Goal: Task Accomplishment & Management: Complete application form

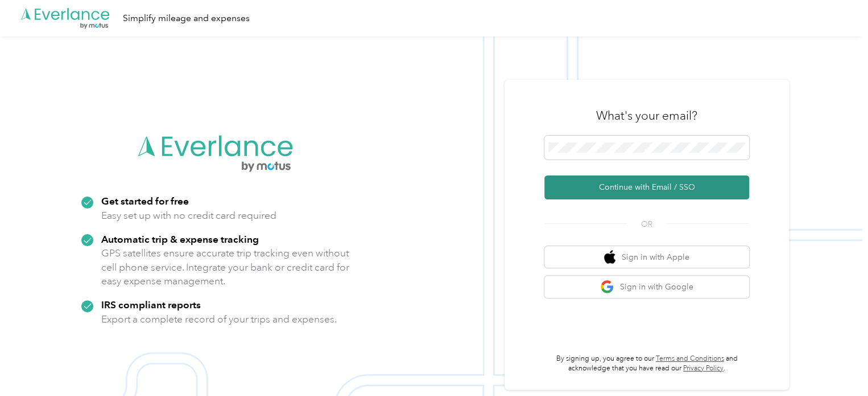
click at [626, 188] on button "Continue with Email / SSO" at bounding box center [647, 187] width 205 height 24
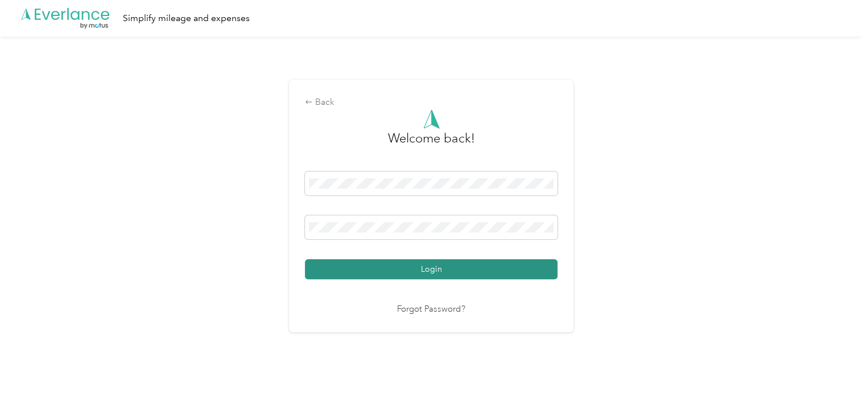
click at [421, 269] on button "Login" at bounding box center [431, 269] width 253 height 20
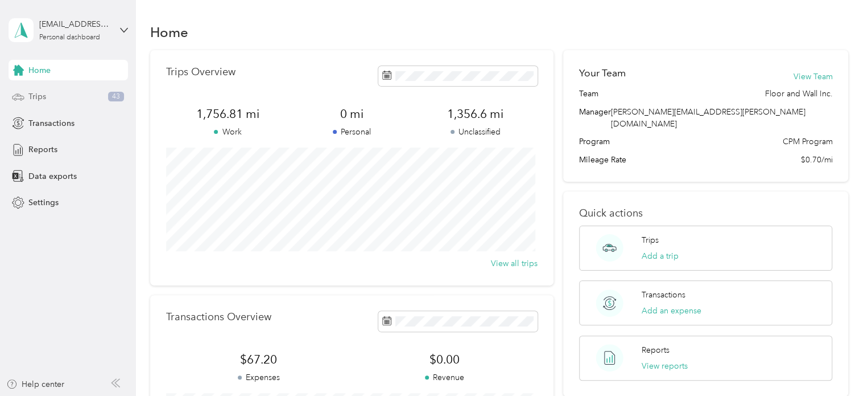
click at [43, 100] on span "Trips" at bounding box center [37, 96] width 18 height 12
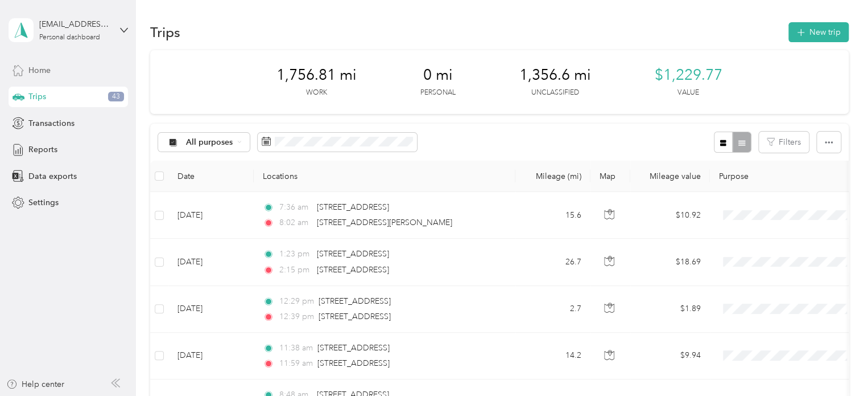
click at [42, 68] on span "Home" at bounding box center [39, 70] width 22 height 12
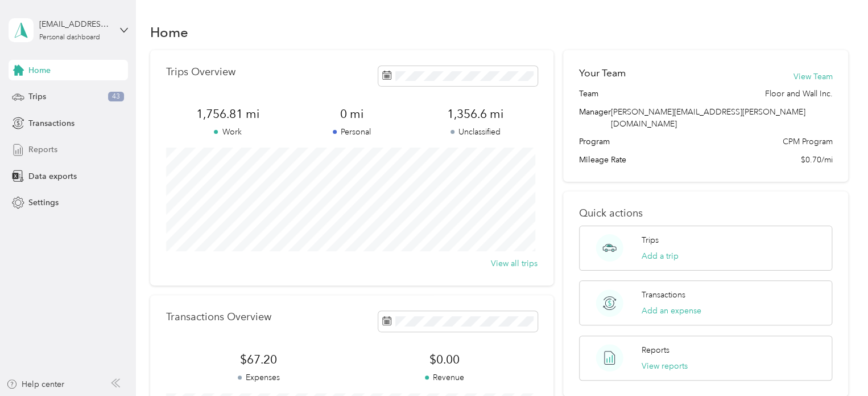
click at [30, 146] on span "Reports" at bounding box center [42, 149] width 29 height 12
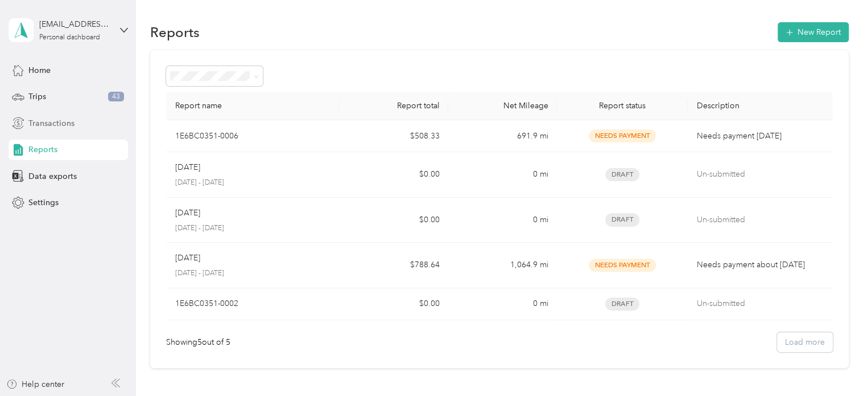
click at [36, 125] on span "Transactions" at bounding box center [51, 123] width 46 height 12
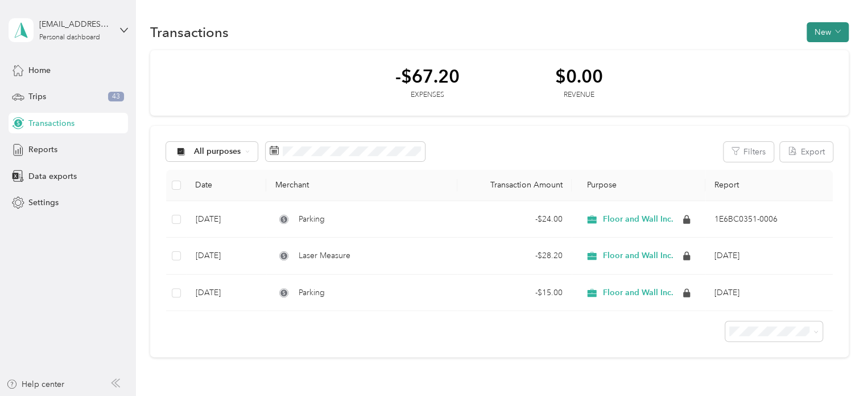
click at [812, 40] on button "New" at bounding box center [828, 32] width 42 height 20
click at [818, 57] on span "Expense" at bounding box center [821, 53] width 31 height 12
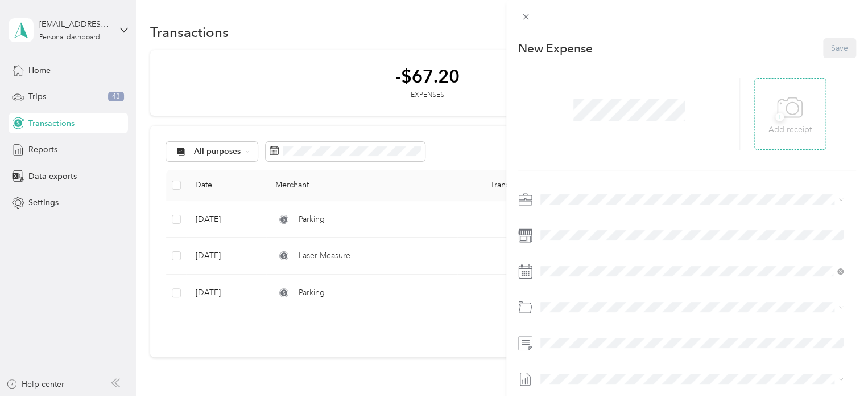
click at [779, 113] on icon at bounding box center [790, 107] width 26 height 31
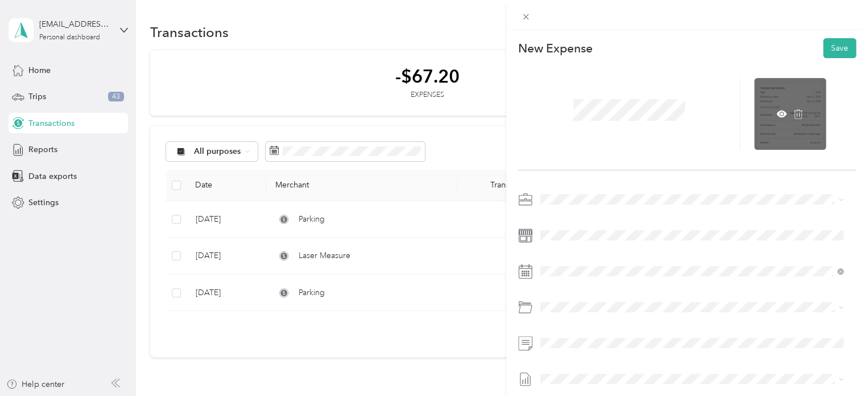
click at [788, 120] on div at bounding box center [791, 114] width 72 height 72
click at [770, 131] on div at bounding box center [791, 114] width 72 height 72
click at [777, 116] on icon at bounding box center [782, 114] width 10 height 10
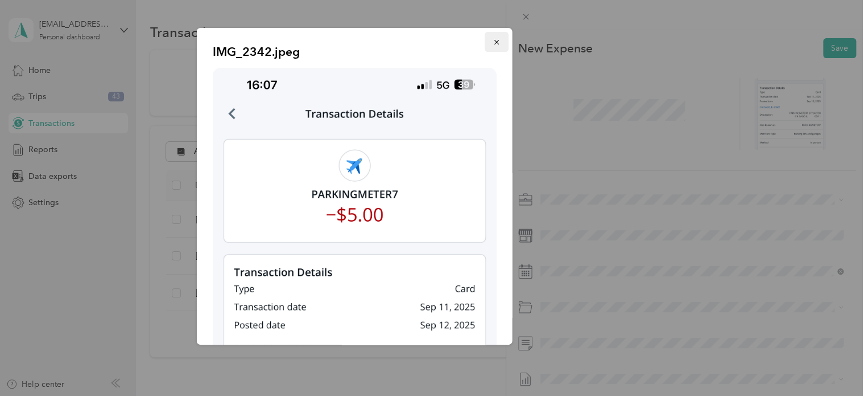
click at [493, 40] on icon "button" at bounding box center [497, 42] width 8 height 8
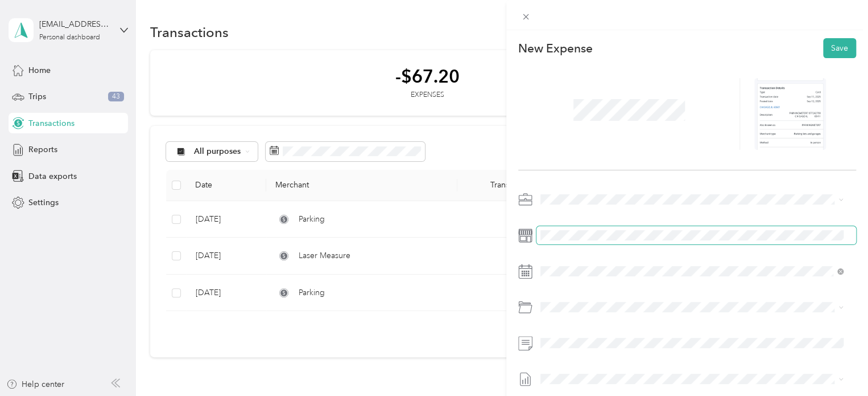
scroll to position [52, 0]
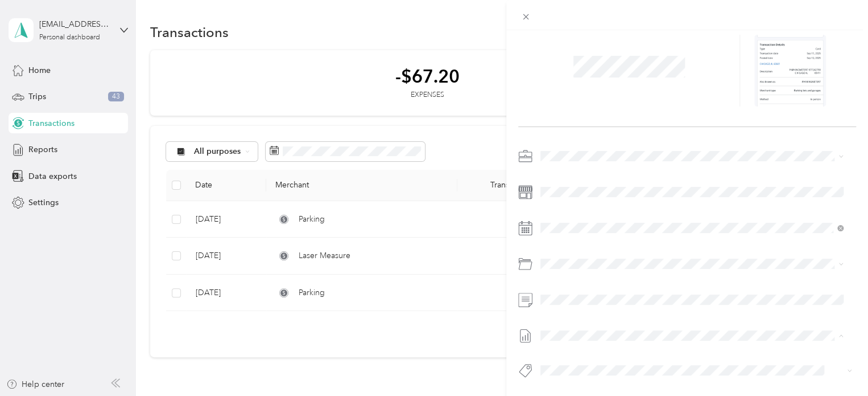
click at [452, 363] on div "This expense cannot be edited because it is either under review, approved, or p…" at bounding box center [434, 198] width 868 height 396
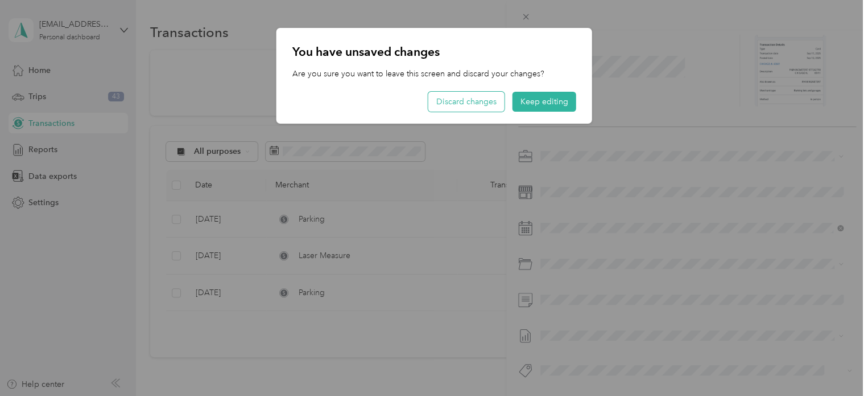
click at [491, 111] on button "Discard changes" at bounding box center [467, 102] width 76 height 20
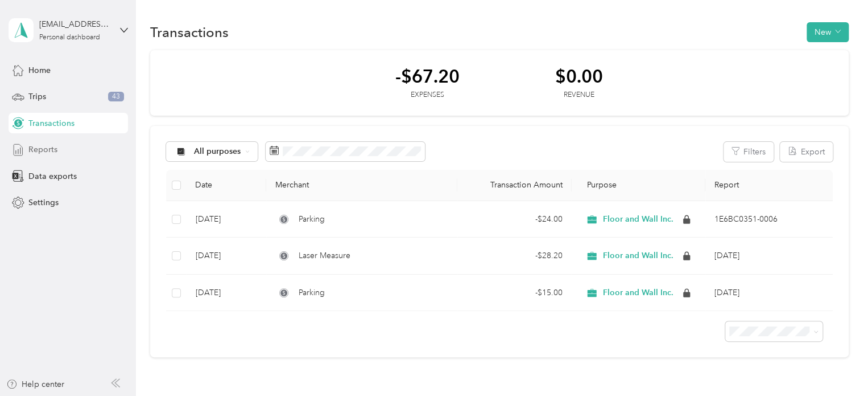
click at [39, 149] on span "Reports" at bounding box center [42, 149] width 29 height 12
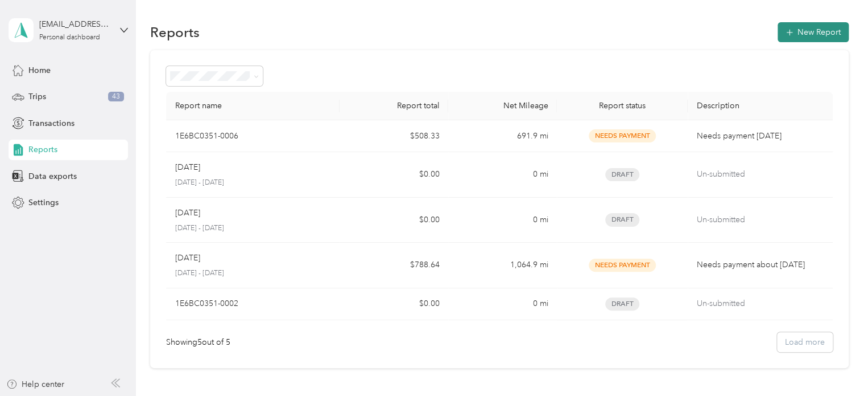
click at [798, 29] on button "New Report" at bounding box center [813, 32] width 71 height 20
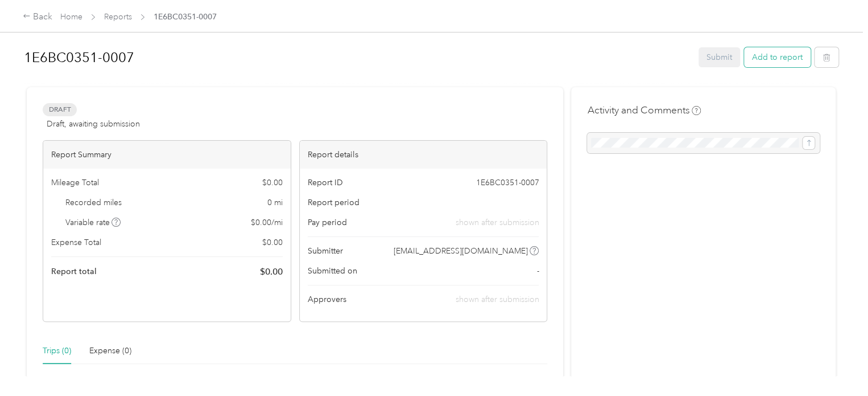
click at [761, 57] on button "Add to report" at bounding box center [777, 57] width 67 height 20
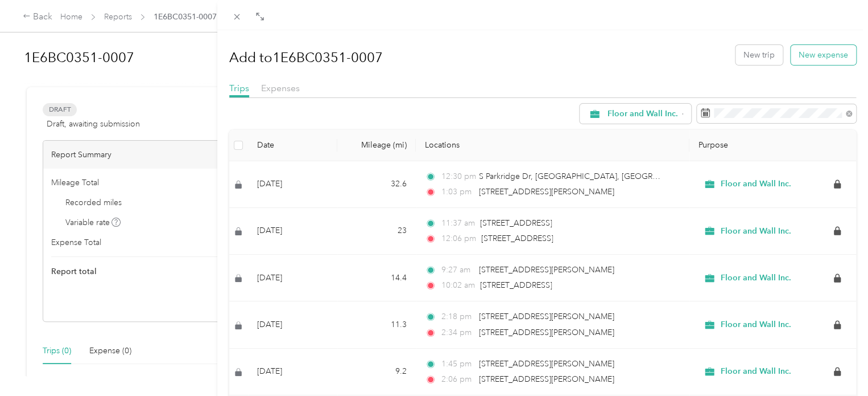
click at [817, 53] on button "New expense" at bounding box center [823, 55] width 65 height 20
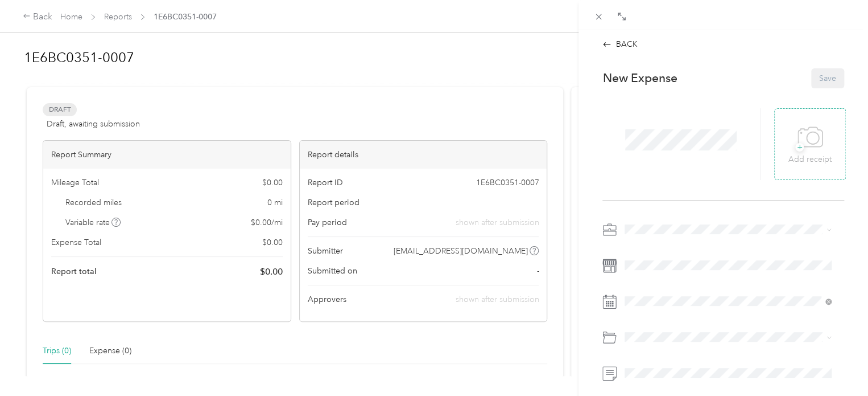
click at [801, 134] on icon at bounding box center [811, 137] width 26 height 31
click at [817, 75] on button "Save" at bounding box center [828, 78] width 33 height 20
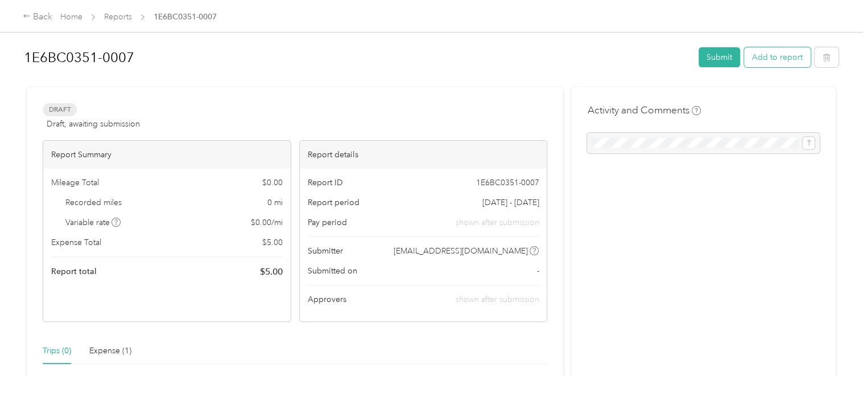
click at [779, 59] on button "Add to report" at bounding box center [777, 57] width 67 height 20
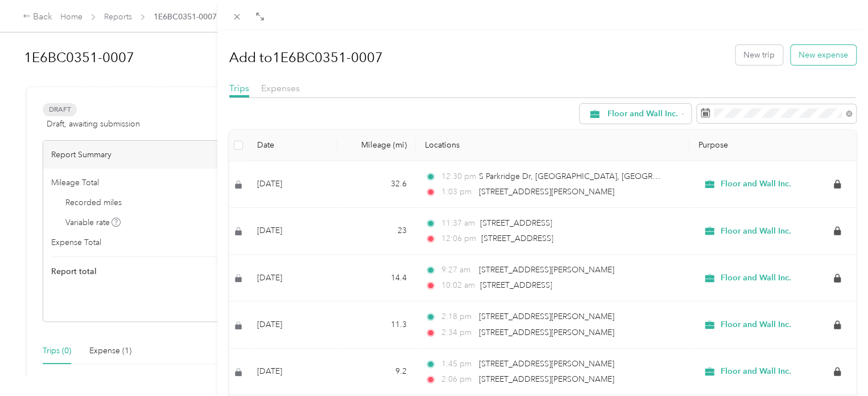
click at [798, 56] on button "New expense" at bounding box center [823, 55] width 65 height 20
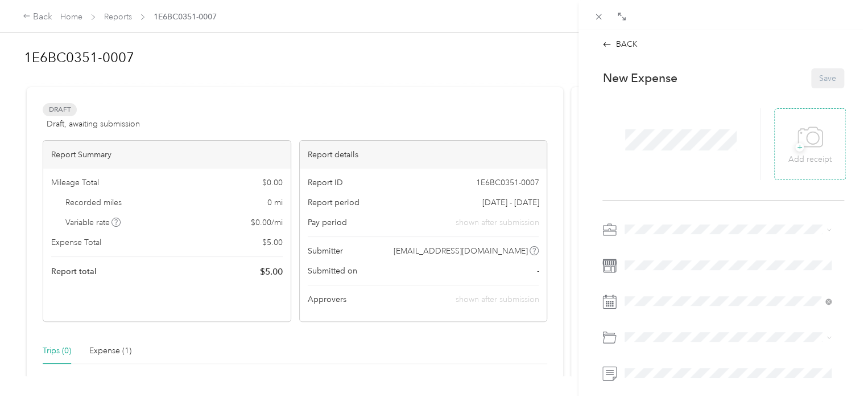
click at [806, 136] on icon at bounding box center [811, 137] width 26 height 31
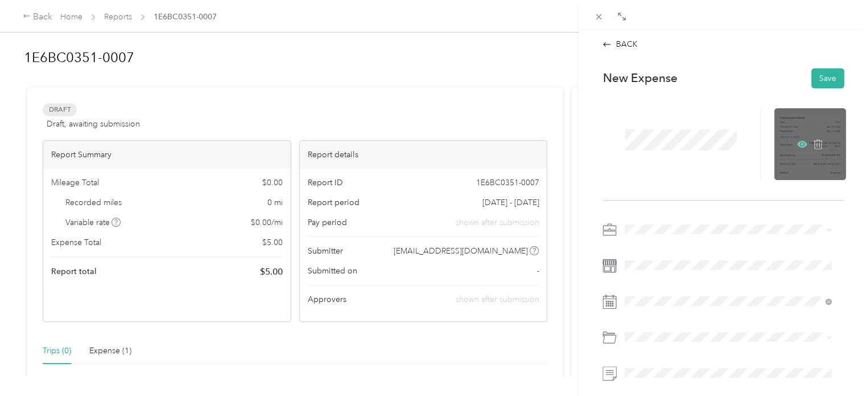
click at [797, 143] on icon at bounding box center [802, 144] width 10 height 10
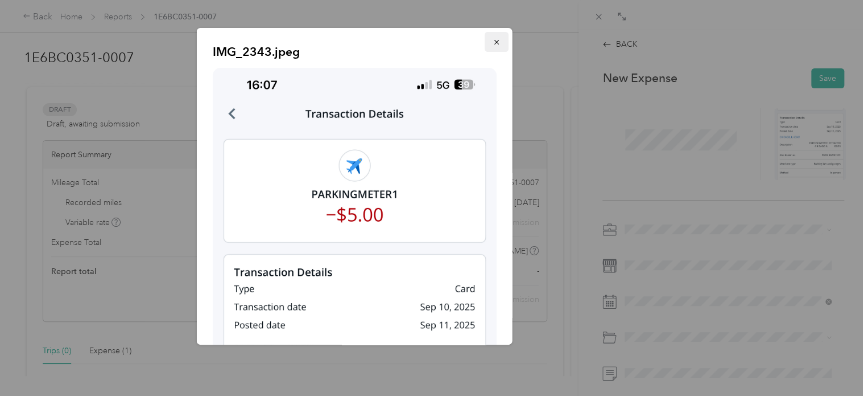
click at [493, 42] on button "button" at bounding box center [497, 42] width 24 height 20
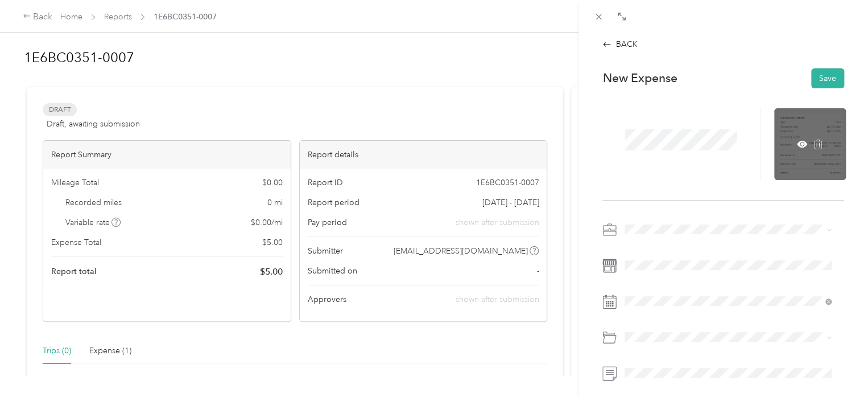
click at [794, 136] on div at bounding box center [811, 144] width 72 height 72
click at [801, 145] on icon at bounding box center [802, 143] width 3 height 3
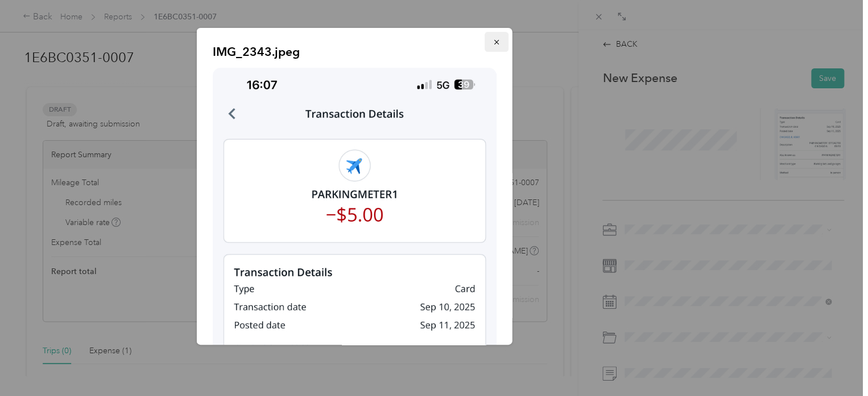
click at [493, 42] on icon "button" at bounding box center [497, 42] width 8 height 8
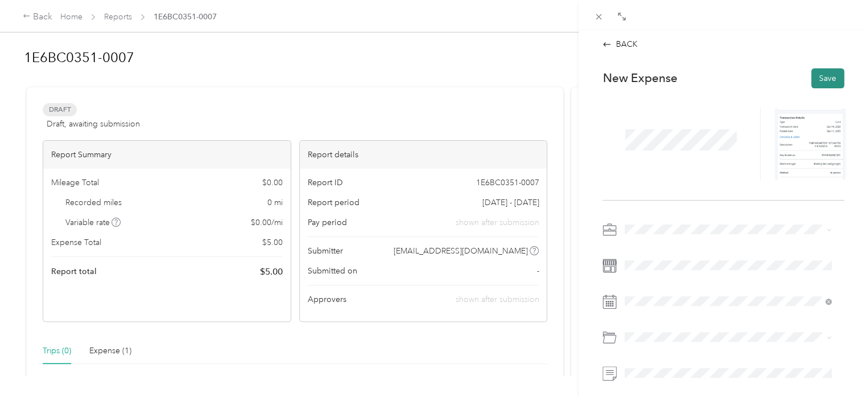
click at [817, 77] on button "Save" at bounding box center [828, 78] width 33 height 20
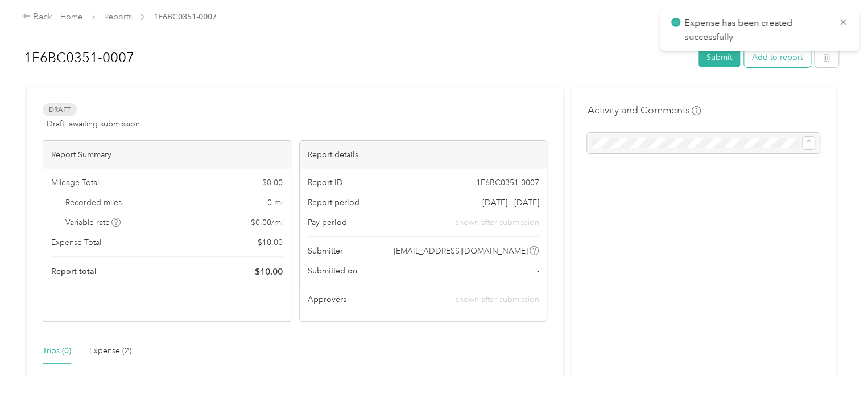
click at [785, 61] on button "Add to report" at bounding box center [777, 57] width 67 height 20
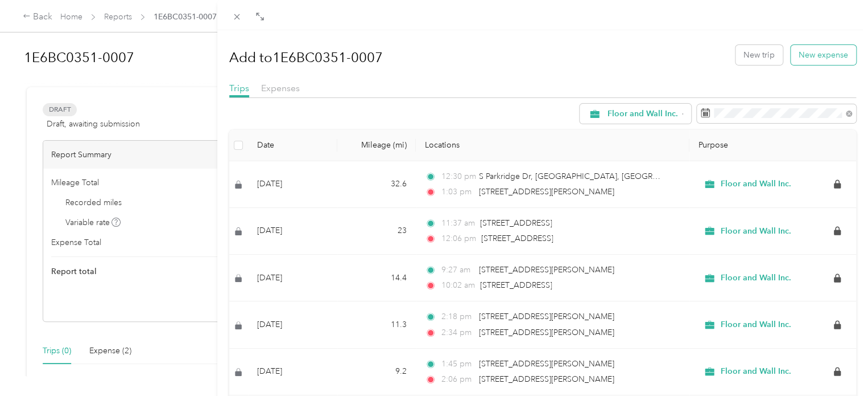
click at [810, 61] on button "New expense" at bounding box center [823, 55] width 65 height 20
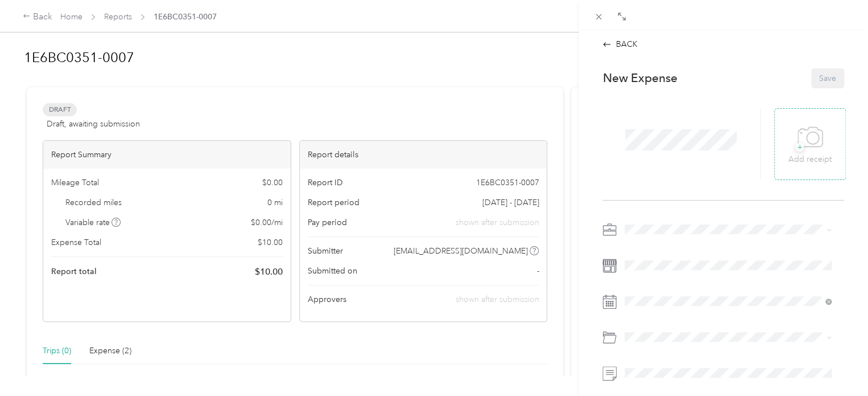
click at [798, 137] on icon at bounding box center [811, 137] width 26 height 31
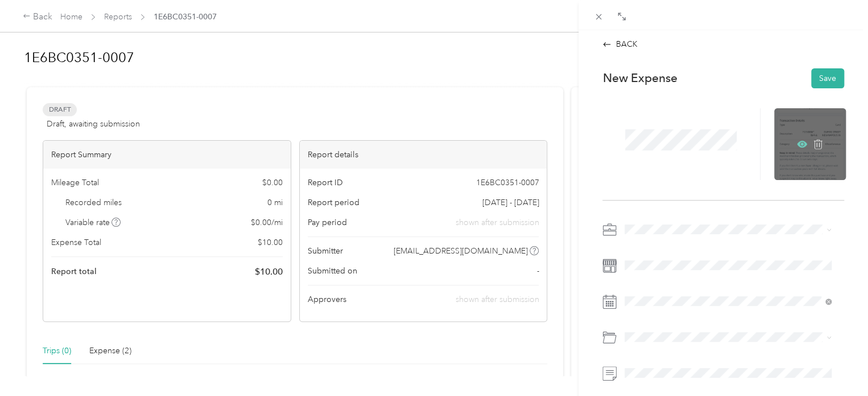
click at [797, 145] on icon at bounding box center [802, 144] width 10 height 10
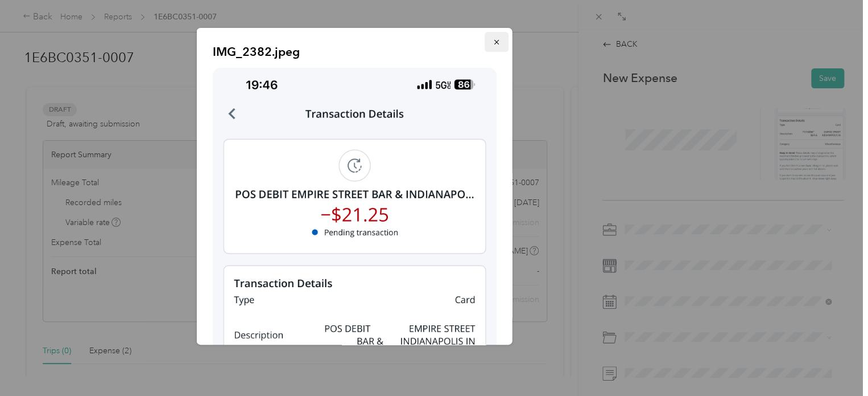
click at [495, 43] on button "button" at bounding box center [497, 42] width 24 height 20
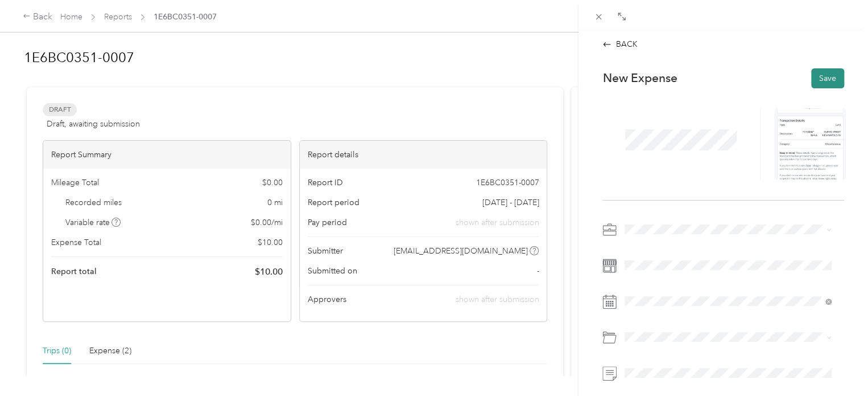
click at [818, 72] on button "Save" at bounding box center [828, 78] width 33 height 20
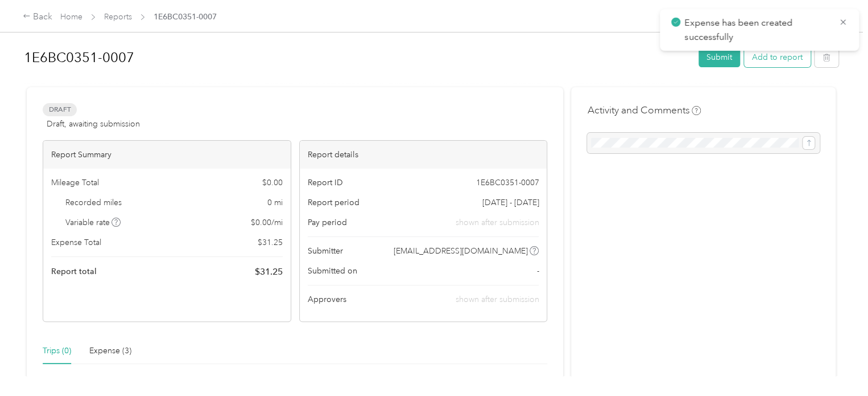
click at [775, 59] on button "Add to report" at bounding box center [777, 57] width 67 height 20
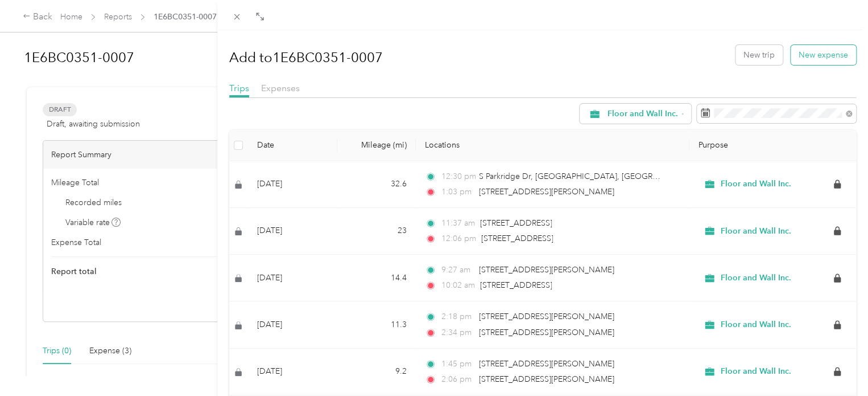
click at [813, 56] on button "New expense" at bounding box center [823, 55] width 65 height 20
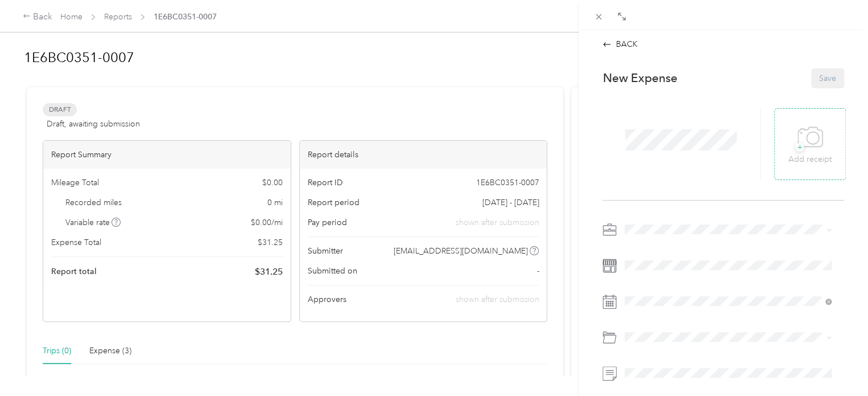
click at [815, 145] on icon at bounding box center [811, 137] width 26 height 31
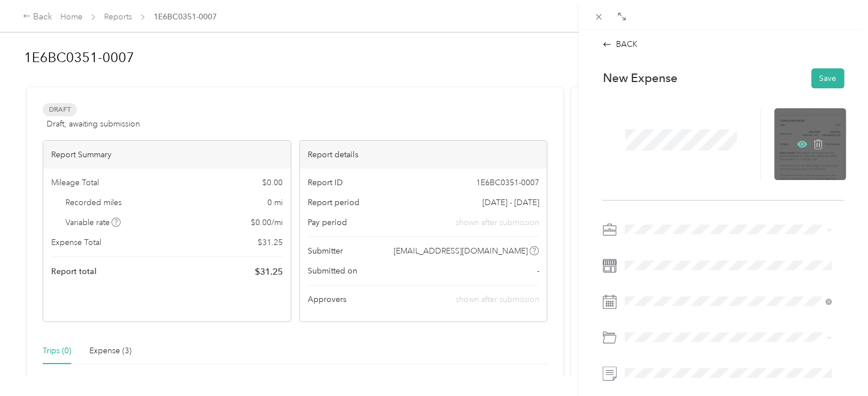
click at [797, 141] on icon at bounding box center [802, 143] width 10 height 7
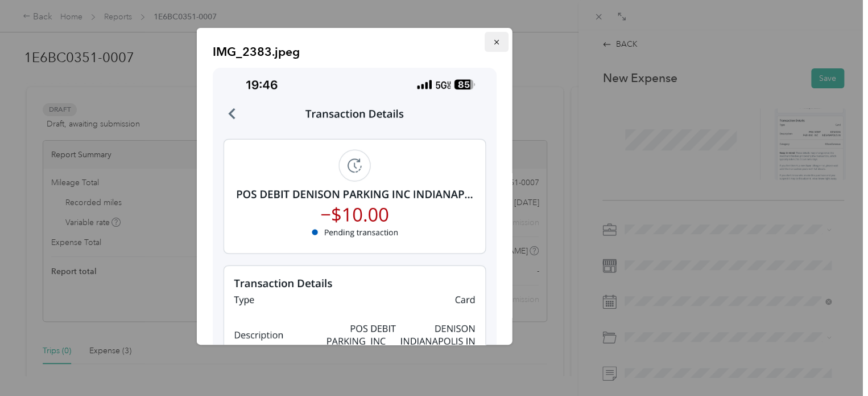
click at [494, 43] on icon "button" at bounding box center [496, 42] width 5 height 5
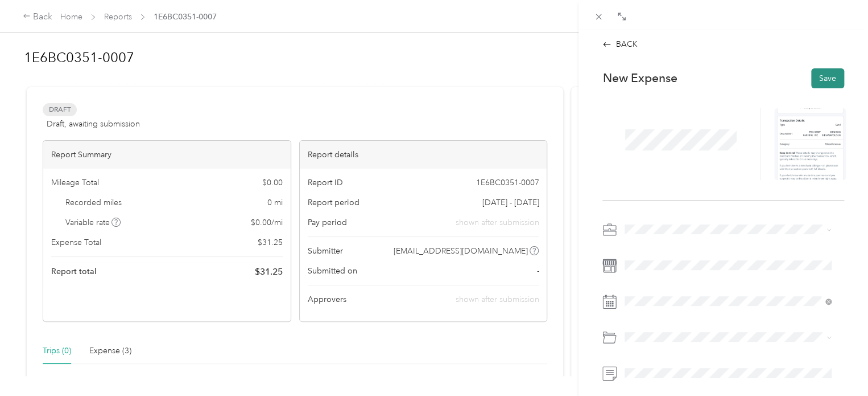
click at [824, 81] on button "Save" at bounding box center [828, 78] width 33 height 20
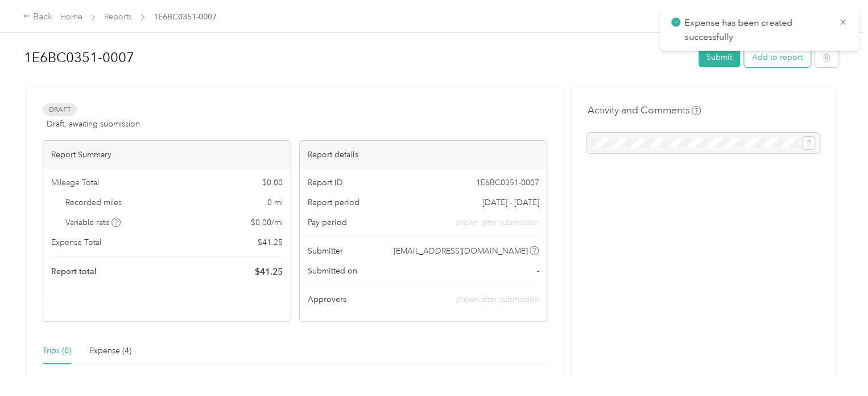
click at [785, 60] on button "Add to report" at bounding box center [777, 57] width 67 height 20
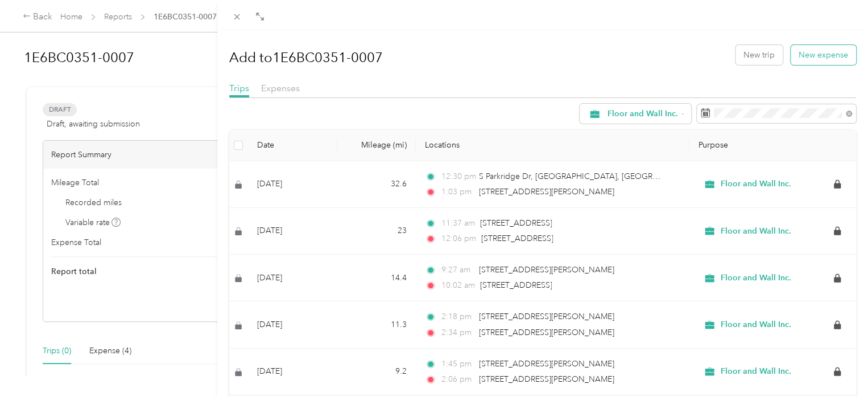
click at [814, 53] on button "New expense" at bounding box center [823, 55] width 65 height 20
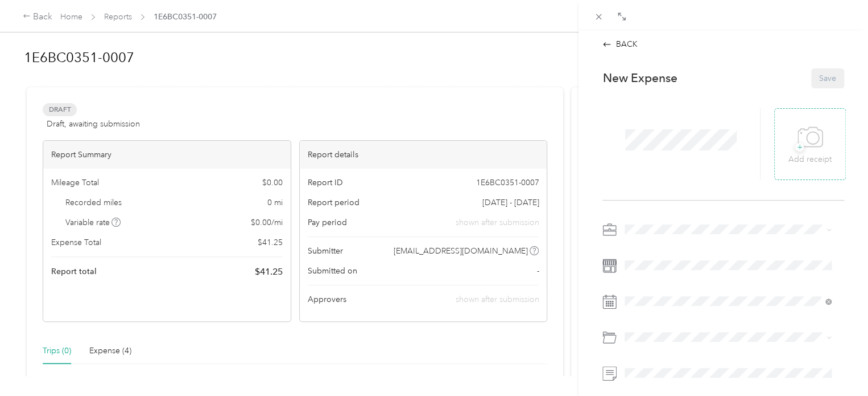
click at [809, 146] on icon at bounding box center [810, 136] width 24 height 19
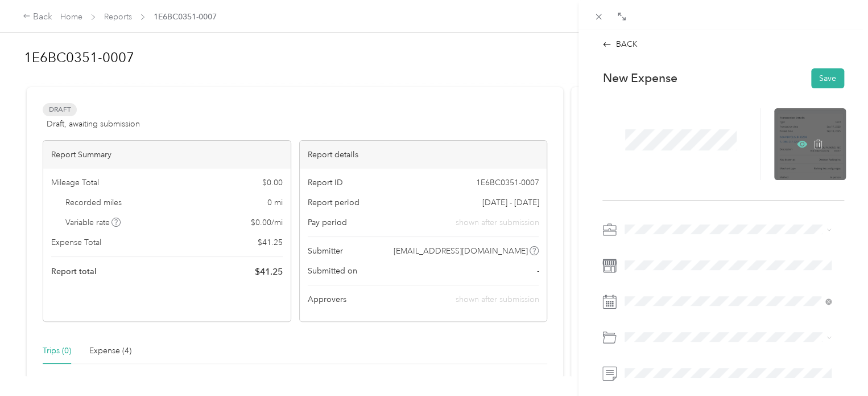
click at [797, 139] on icon at bounding box center [802, 144] width 10 height 10
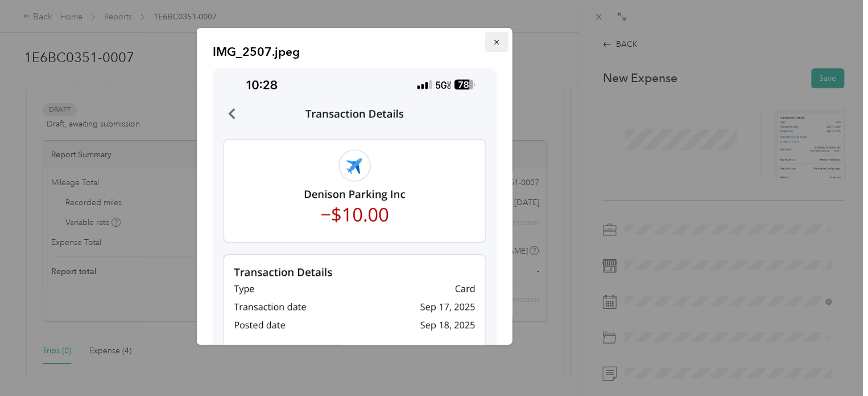
click at [493, 43] on icon "button" at bounding box center [497, 42] width 8 height 8
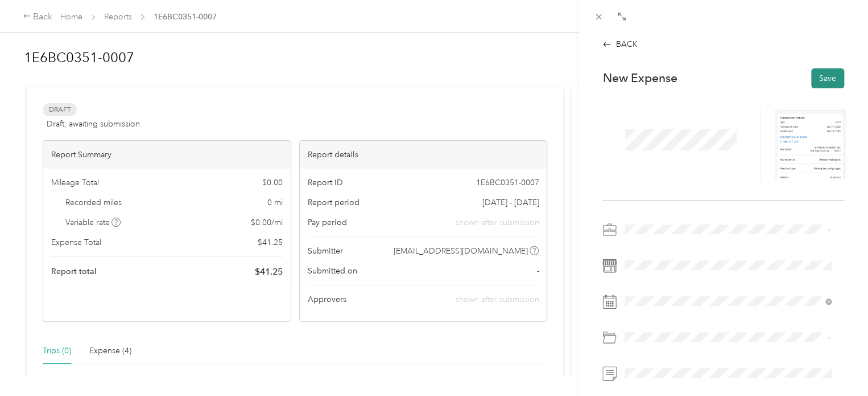
click at [817, 74] on button "Save" at bounding box center [828, 78] width 33 height 20
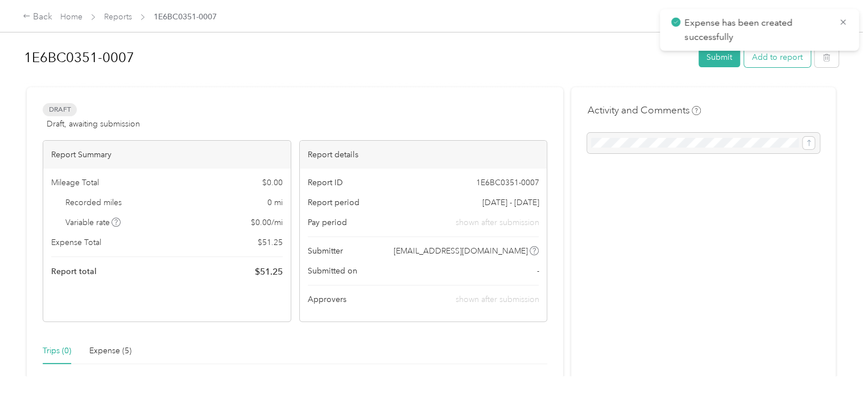
click at [784, 61] on button "Add to report" at bounding box center [777, 57] width 67 height 20
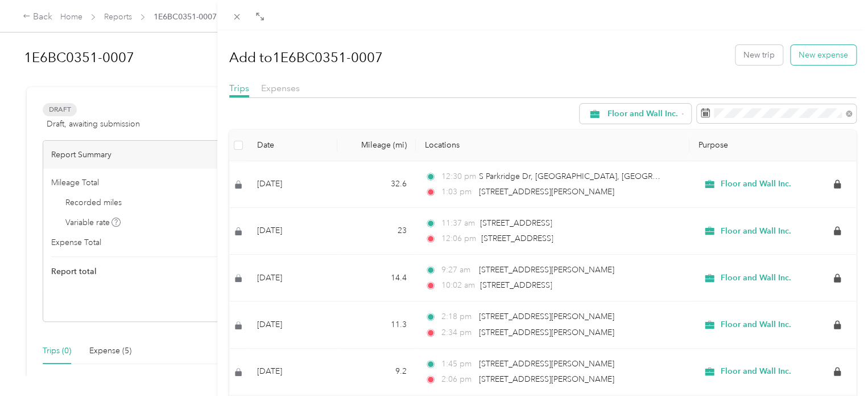
click at [801, 57] on button "New expense" at bounding box center [823, 55] width 65 height 20
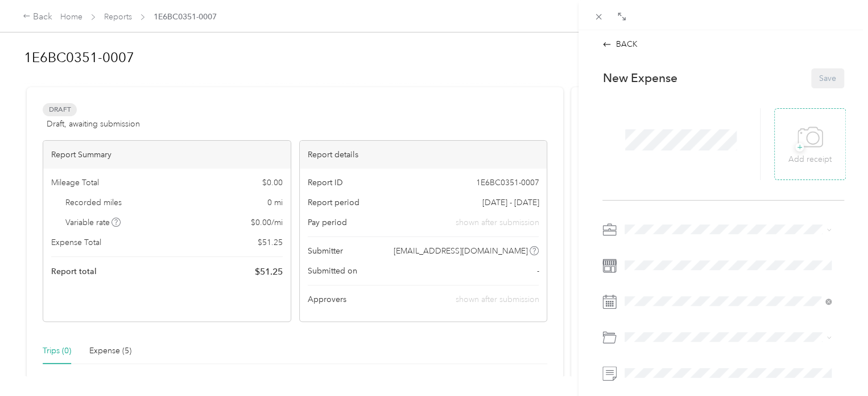
click at [796, 143] on span "+" at bounding box center [800, 147] width 9 height 9
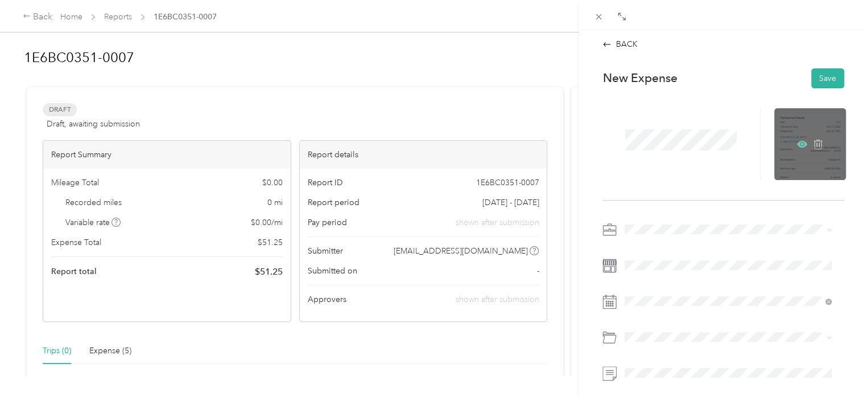
click at [797, 146] on icon at bounding box center [802, 143] width 10 height 7
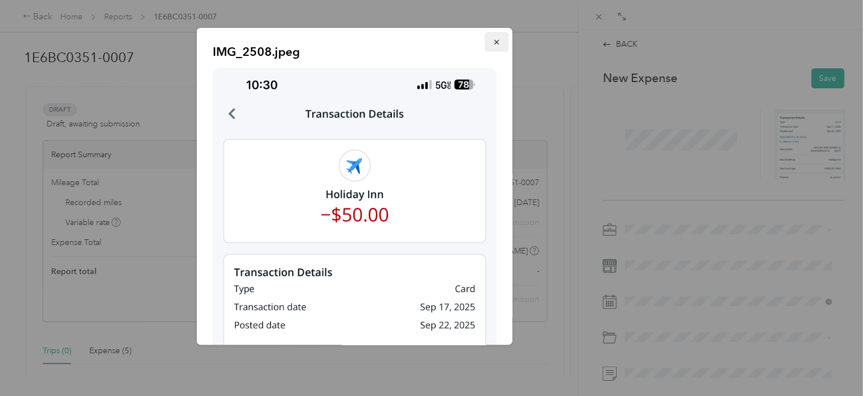
click at [493, 45] on icon "button" at bounding box center [497, 42] width 8 height 8
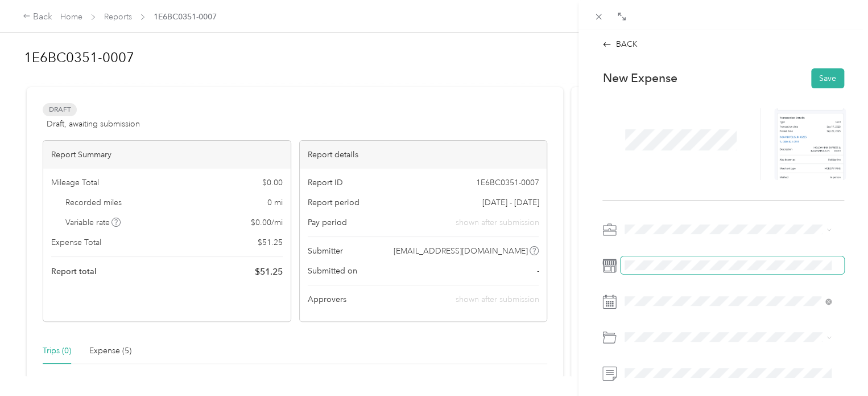
click at [647, 273] on span at bounding box center [733, 265] width 224 height 18
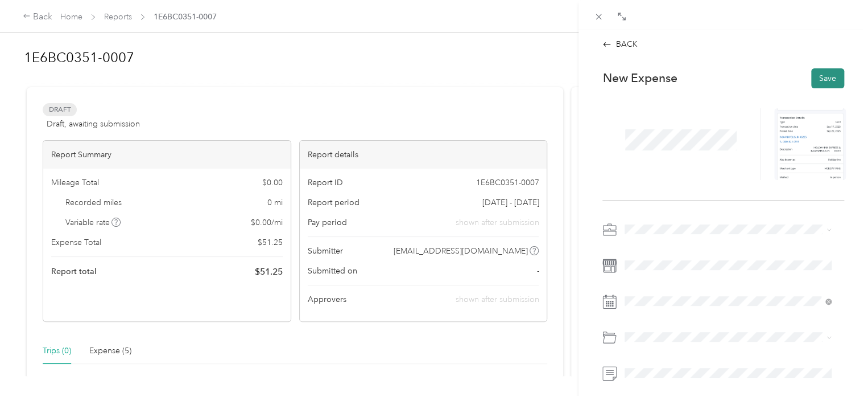
click at [812, 75] on button "Save" at bounding box center [828, 78] width 33 height 20
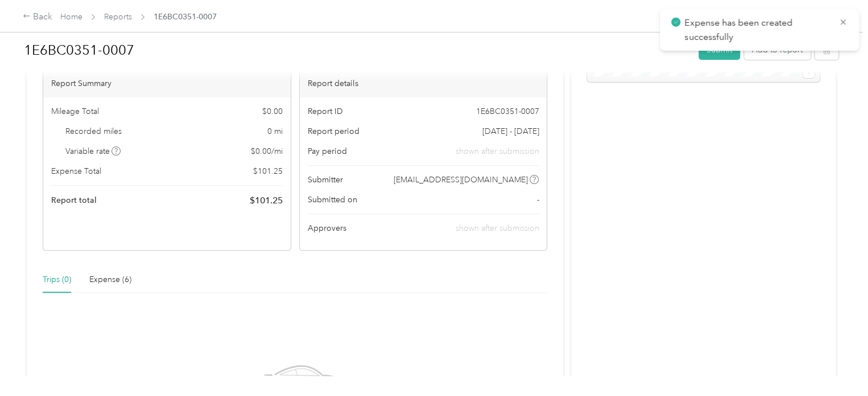
scroll to position [114, 0]
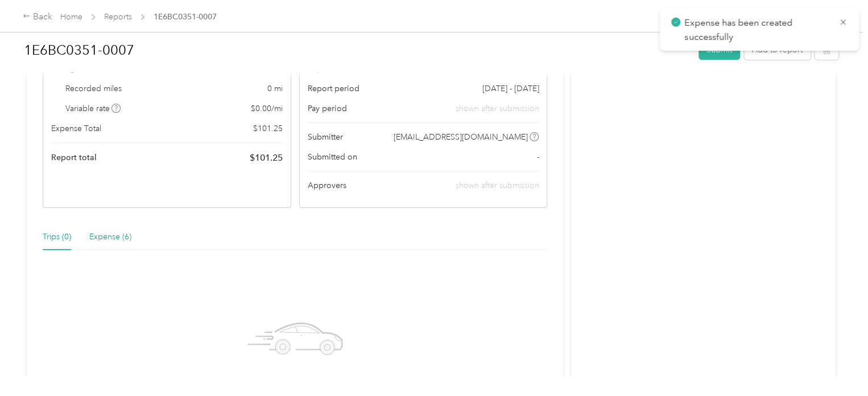
click at [110, 240] on div "Expense (6)" at bounding box center [110, 236] width 42 height 13
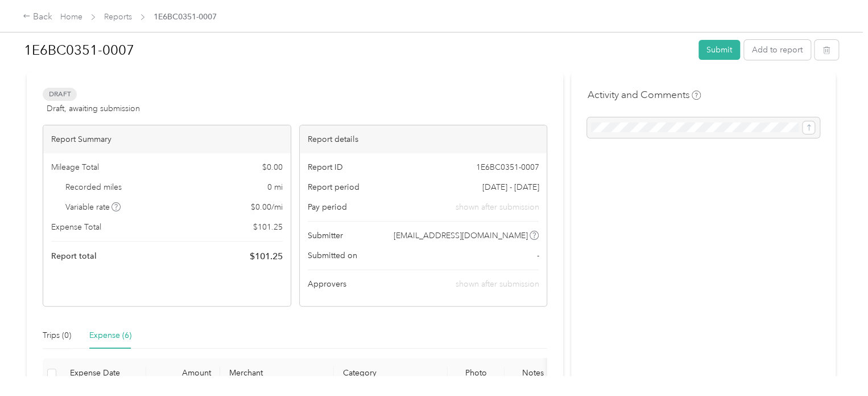
scroll to position [0, 0]
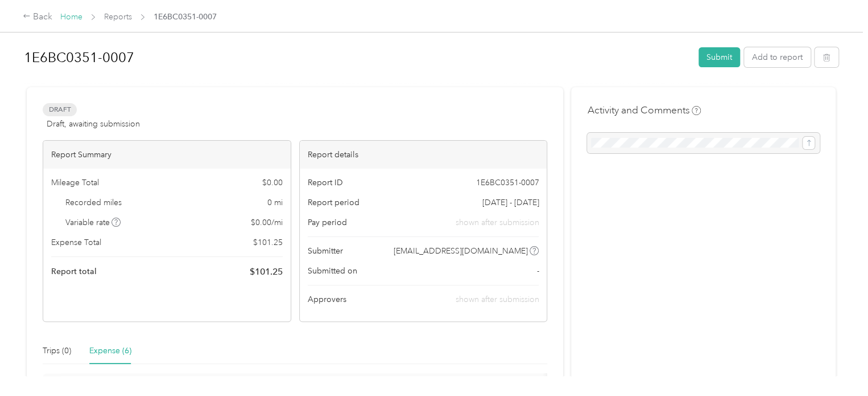
click at [77, 18] on link "Home" at bounding box center [71, 17] width 22 height 10
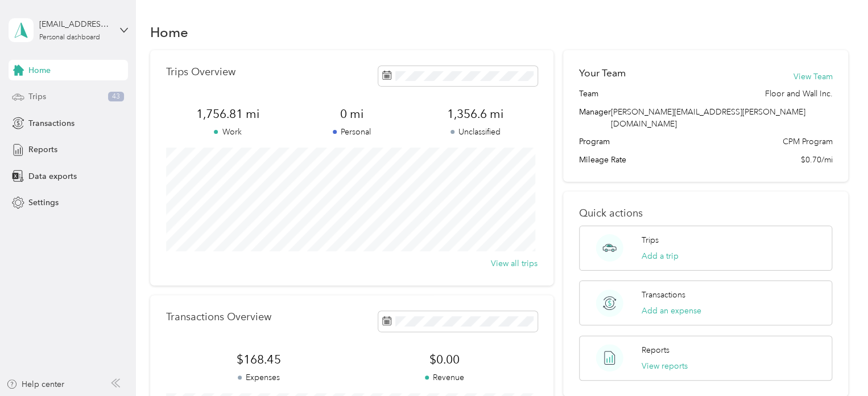
click at [43, 100] on span "Trips" at bounding box center [37, 96] width 18 height 12
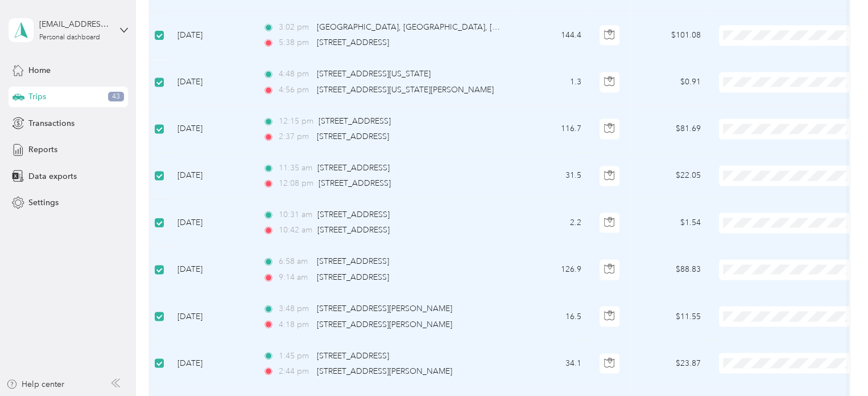
scroll to position [1054, 0]
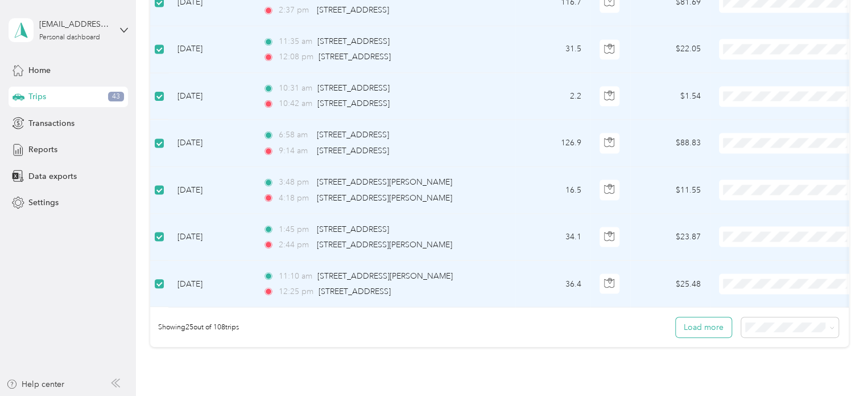
click at [706, 332] on button "Load more" at bounding box center [704, 327] width 56 height 20
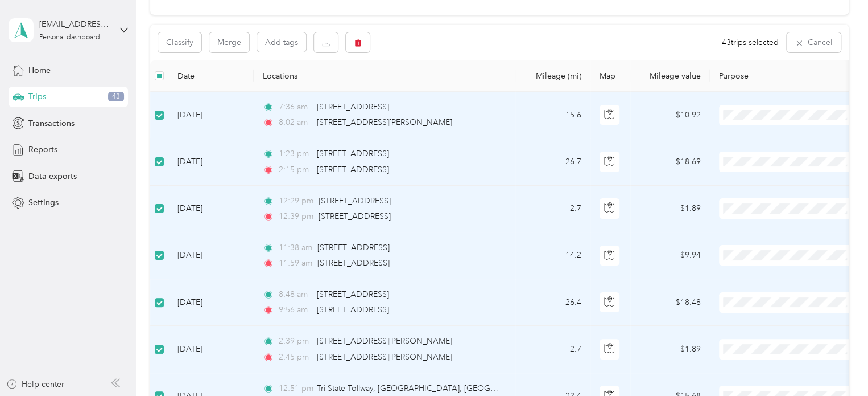
scroll to position [0, 0]
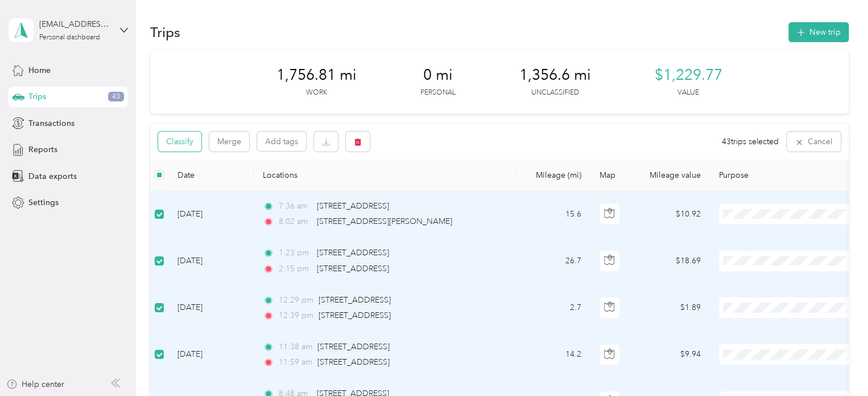
click at [184, 139] on button "Classify" at bounding box center [179, 141] width 43 height 20
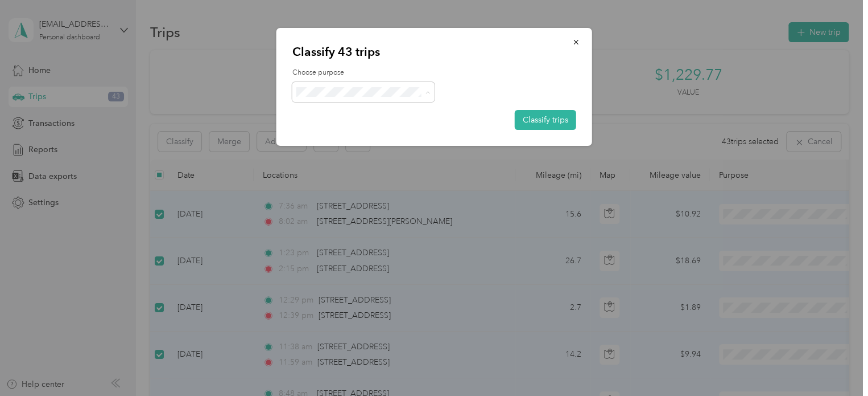
click at [339, 104] on li "Floor and Wall Inc." at bounding box center [363, 113] width 142 height 20
click at [543, 123] on button "Classify trips" at bounding box center [545, 120] width 61 height 20
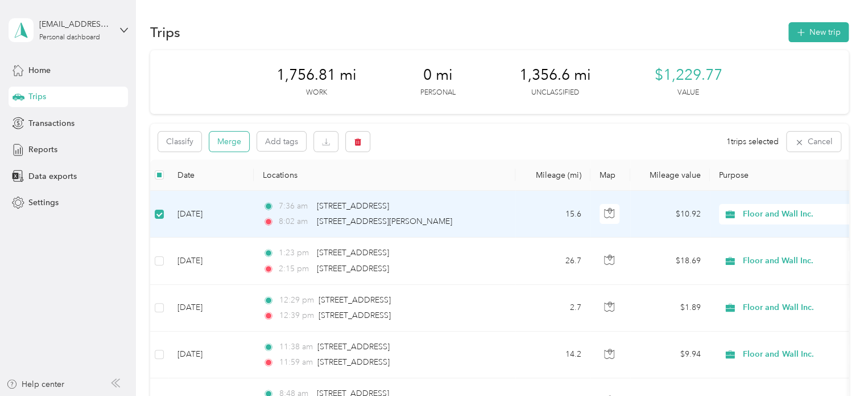
click at [227, 145] on button "Merge" at bounding box center [229, 141] width 40 height 20
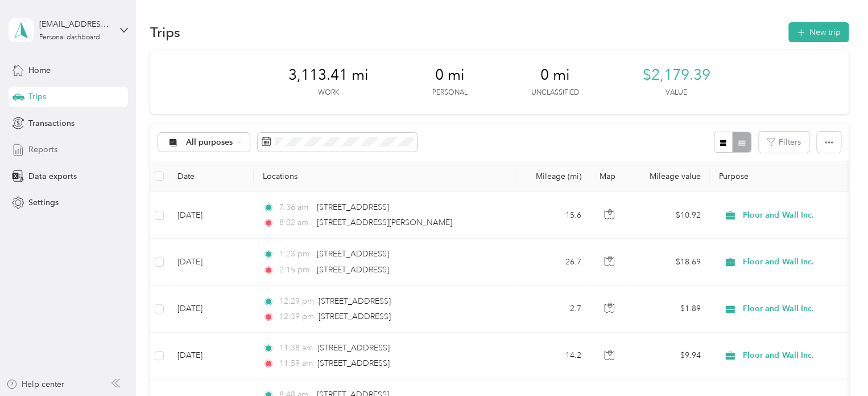
click at [35, 150] on span "Reports" at bounding box center [42, 149] width 29 height 12
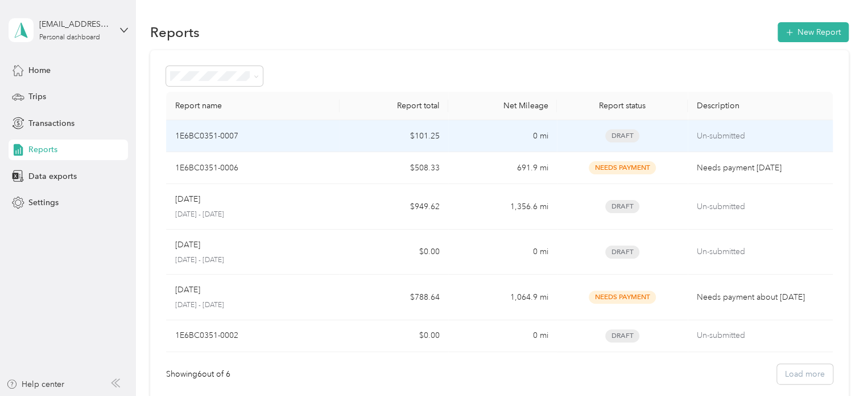
click at [267, 136] on div "1E6BC0351-0007" at bounding box center [253, 136] width 156 height 13
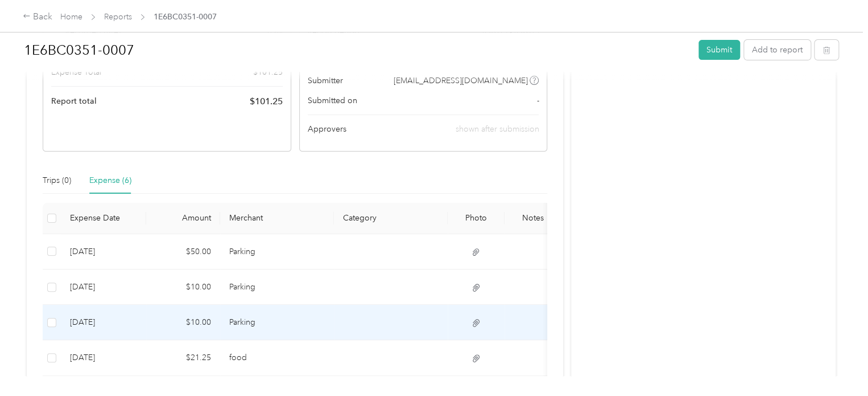
scroll to position [171, 0]
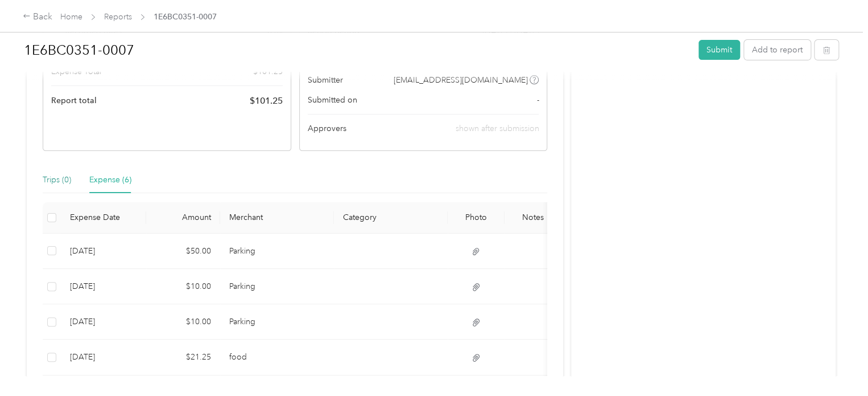
click at [59, 179] on div "Trips (0)" at bounding box center [57, 180] width 28 height 13
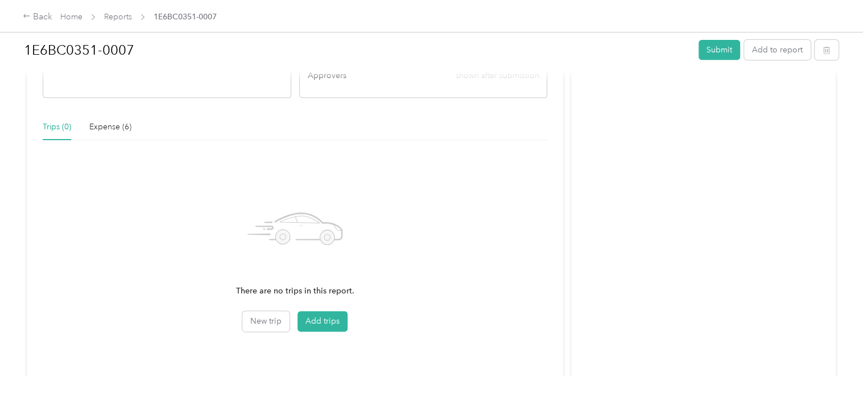
scroll to position [275, 0]
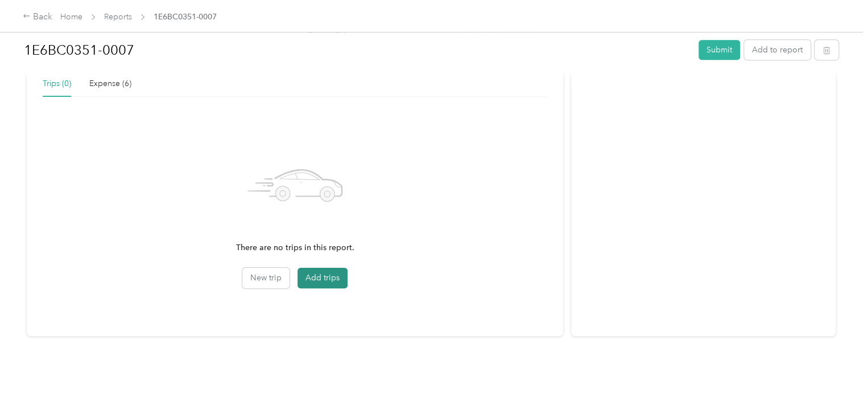
click at [312, 268] on button "Add trips" at bounding box center [323, 277] width 50 height 20
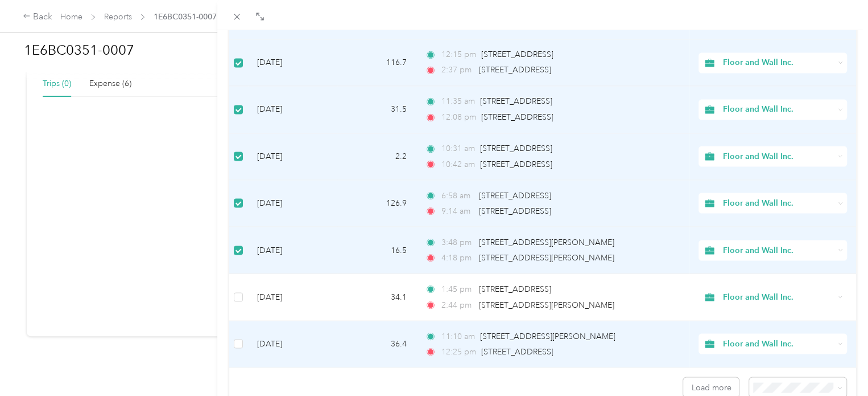
scroll to position [1020, 0]
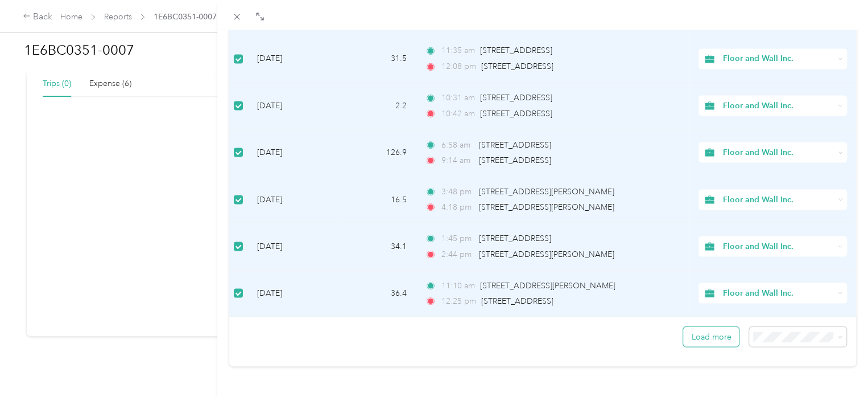
click at [706, 330] on button "Load more" at bounding box center [711, 336] width 56 height 20
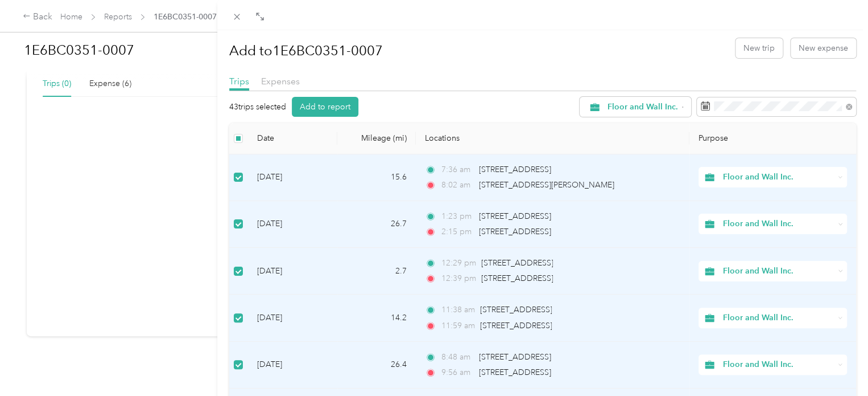
scroll to position [0, 0]
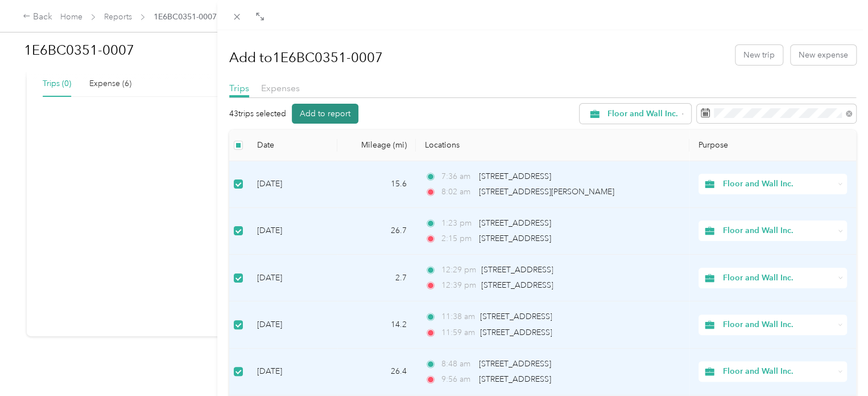
click at [317, 114] on button "Add to report" at bounding box center [325, 114] width 67 height 20
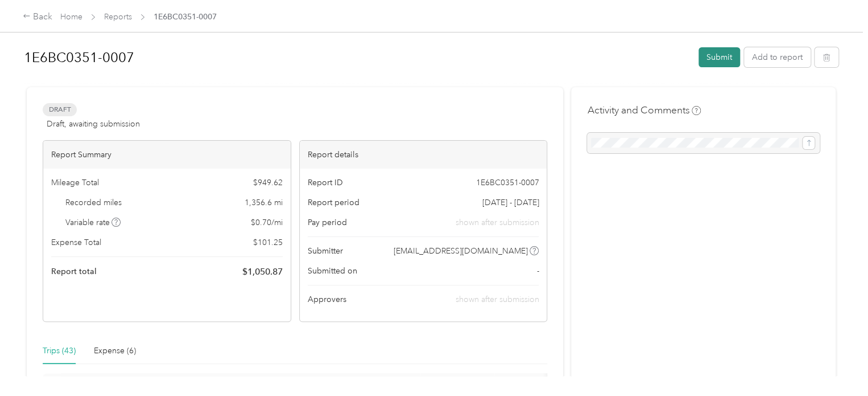
click at [722, 60] on button "Submit" at bounding box center [720, 57] width 42 height 20
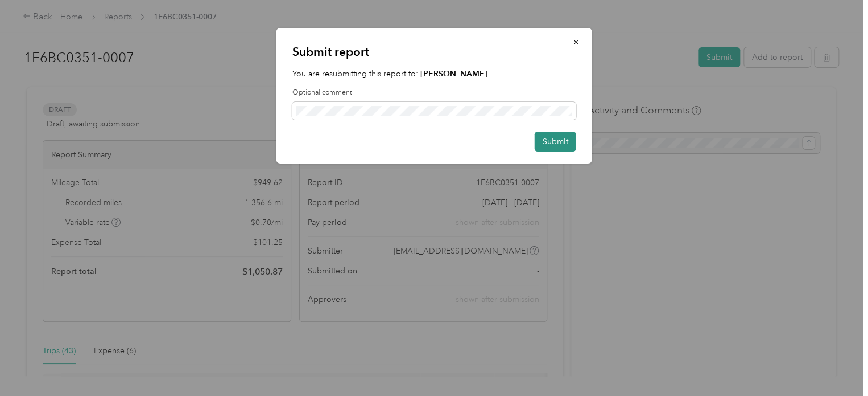
click at [547, 142] on button "Submit" at bounding box center [556, 141] width 42 height 20
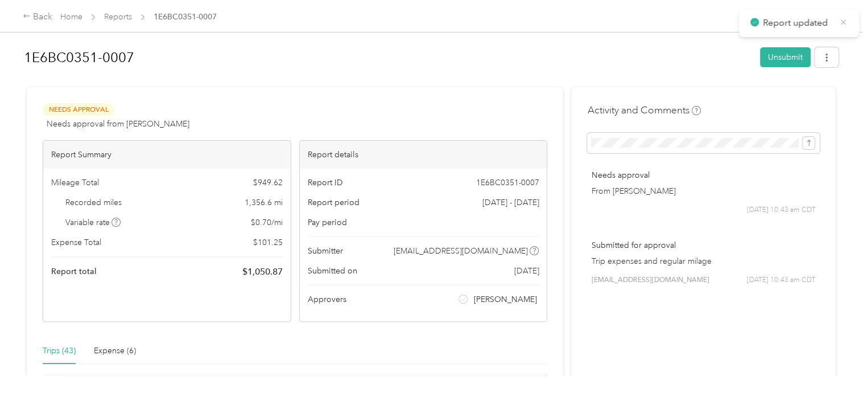
click at [842, 24] on icon at bounding box center [843, 22] width 9 height 10
click at [77, 15] on link "Home" at bounding box center [71, 17] width 22 height 10
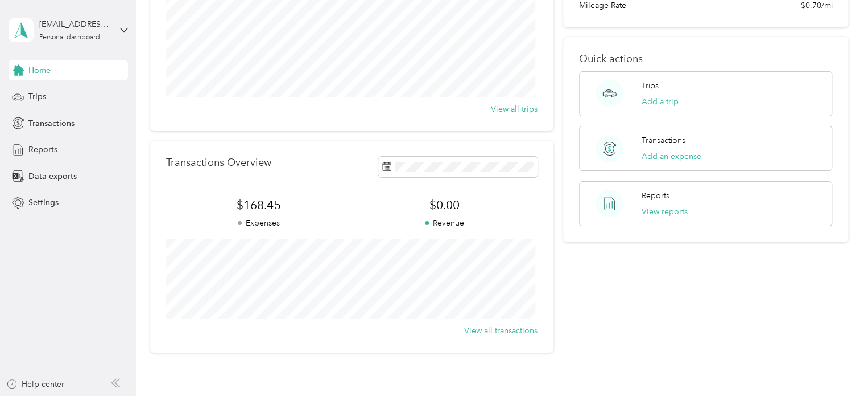
scroll to position [171, 0]
